Goal: Find specific page/section: Find specific page/section

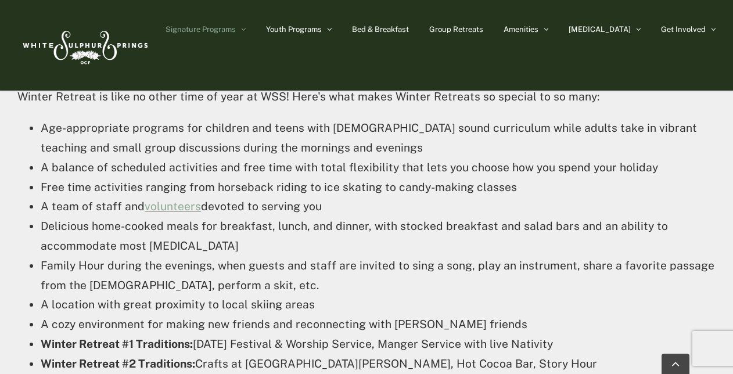
scroll to position [1111, 0]
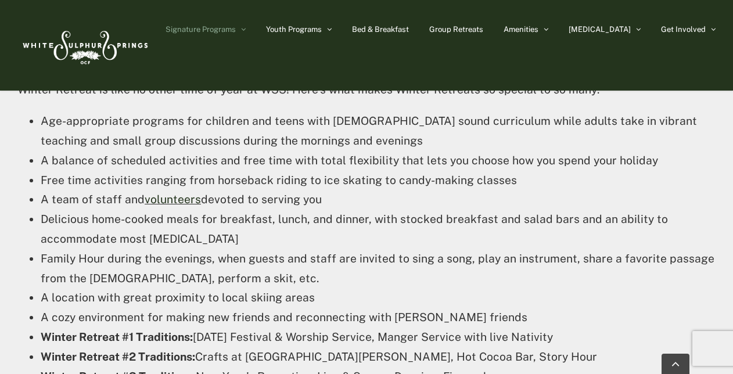
click at [165, 199] on link "volunteers" at bounding box center [173, 199] width 56 height 13
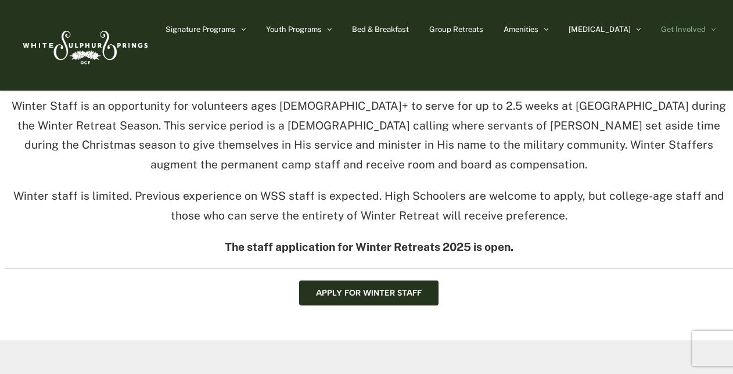
scroll to position [58, 0]
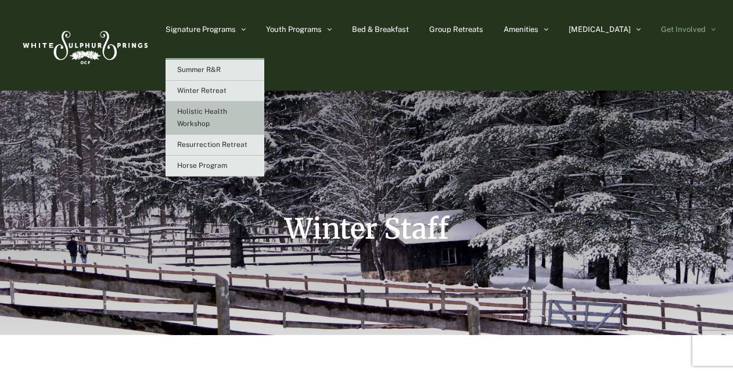
click at [227, 114] on span "Holistic Health Workshop" at bounding box center [202, 117] width 50 height 20
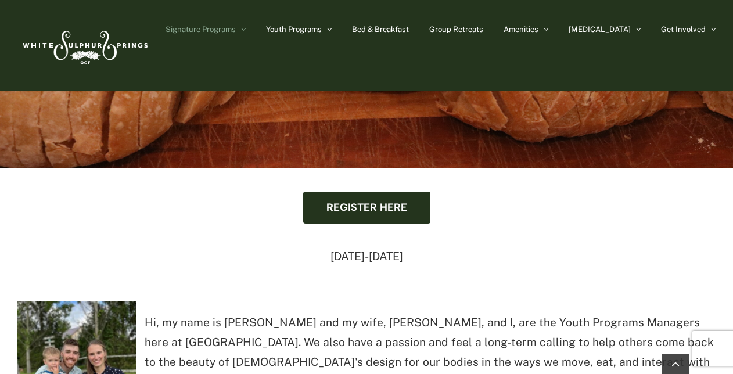
scroll to position [348, 0]
